Goal: Browse casually

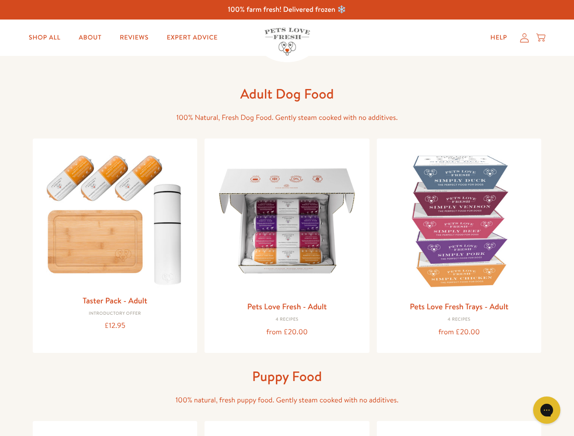
click at [547, 410] on icon "Gorgias live chat" at bounding box center [546, 410] width 9 height 9
